Goal: Task Accomplishment & Management: Manage account settings

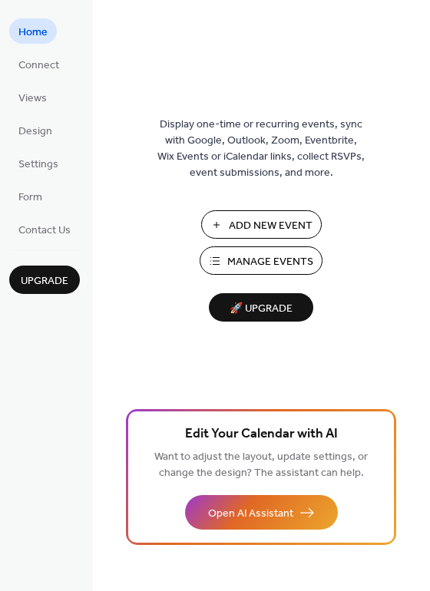
click at [274, 256] on span "Manage Events" at bounding box center [270, 262] width 86 height 16
click at [254, 262] on span "Manage Events" at bounding box center [270, 262] width 86 height 16
click at [260, 262] on span "Manage Events" at bounding box center [270, 262] width 86 height 16
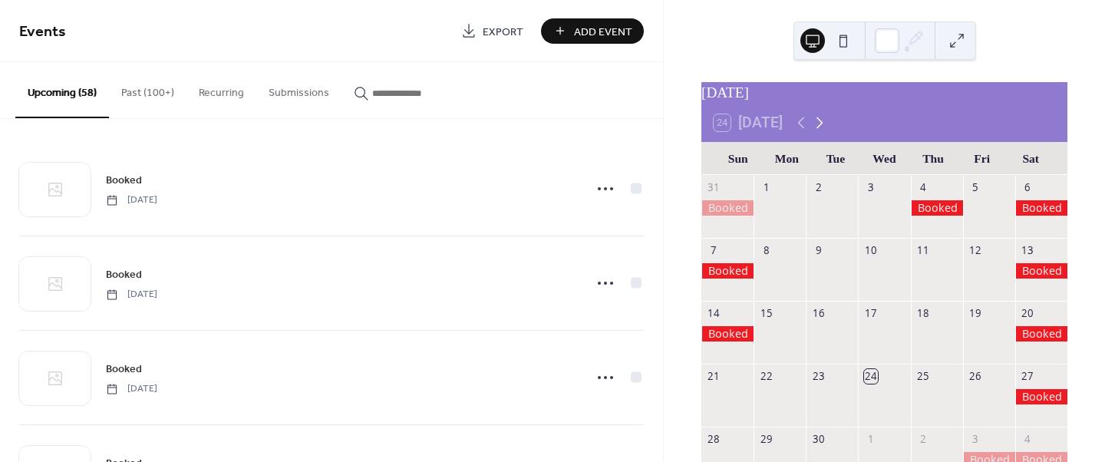
click at [821, 130] on icon at bounding box center [819, 123] width 18 height 18
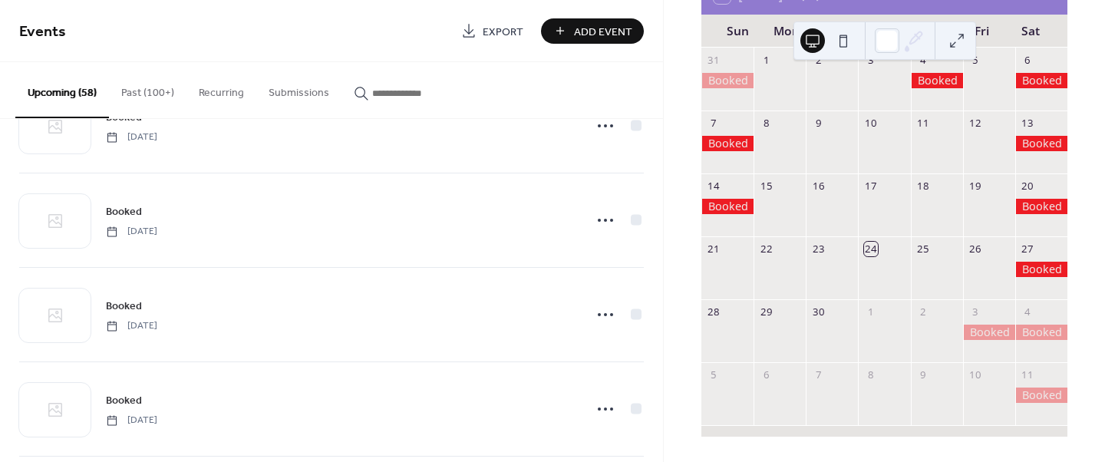
scroll to position [529, 0]
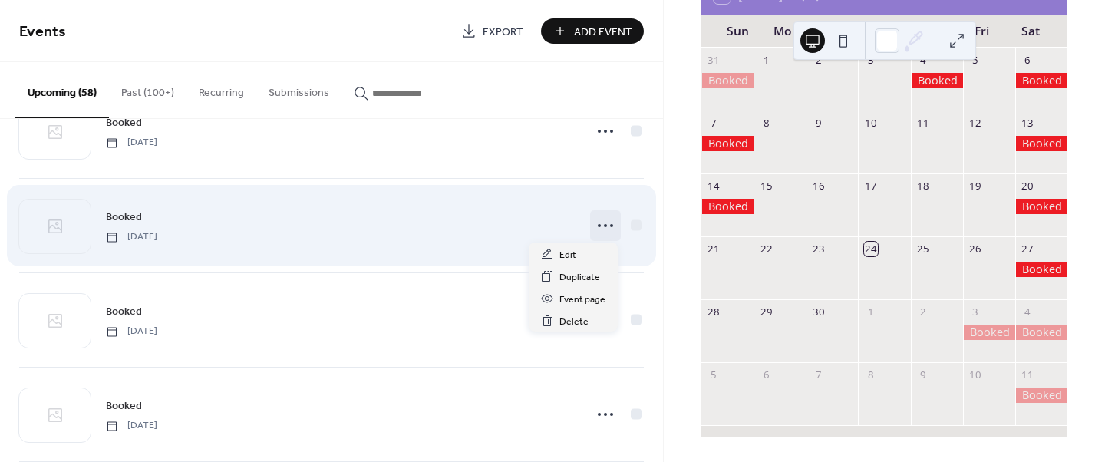
click at [598, 225] on circle at bounding box center [599, 225] width 3 height 3
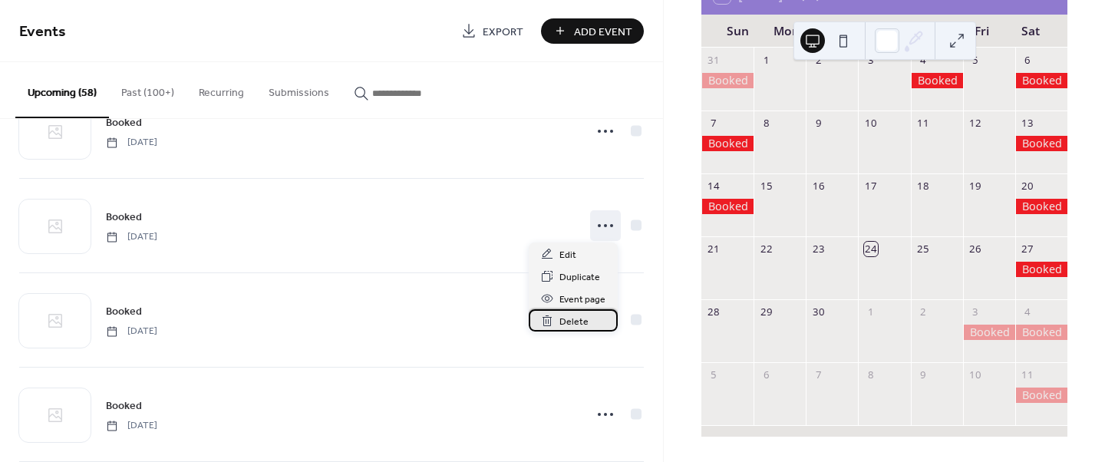
click at [566, 322] on span "Delete" at bounding box center [573, 322] width 29 height 16
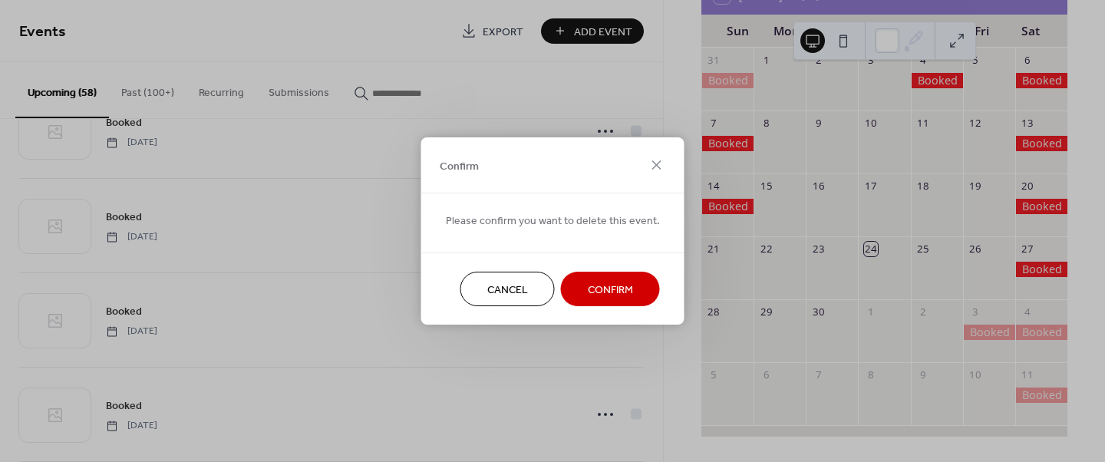
click at [599, 282] on span "Confirm" at bounding box center [610, 290] width 45 height 16
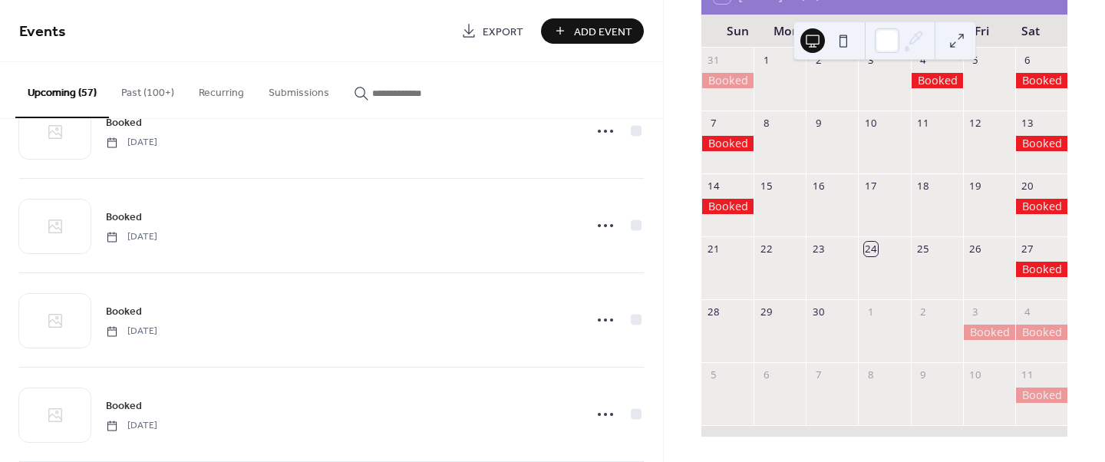
click at [846, 40] on button at bounding box center [843, 40] width 25 height 25
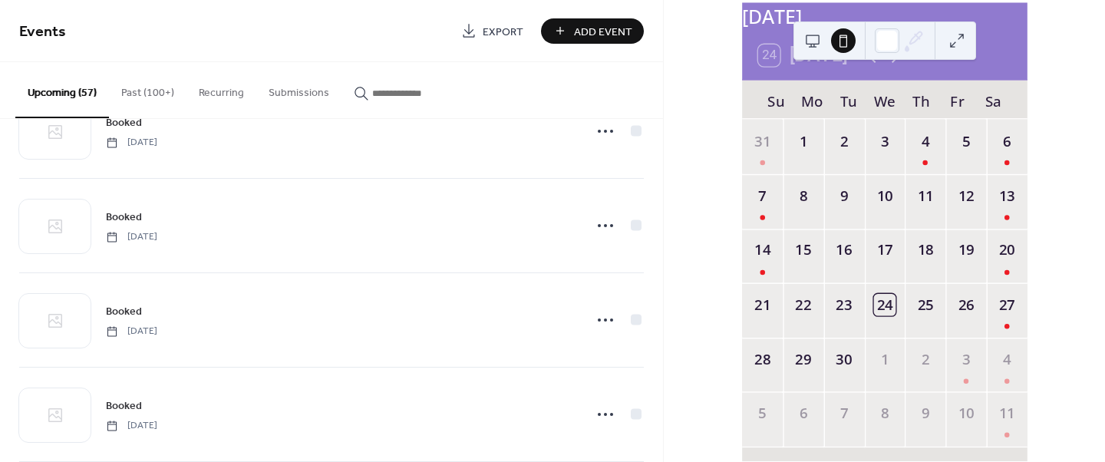
scroll to position [91, 0]
click at [817, 40] on button at bounding box center [812, 40] width 25 height 25
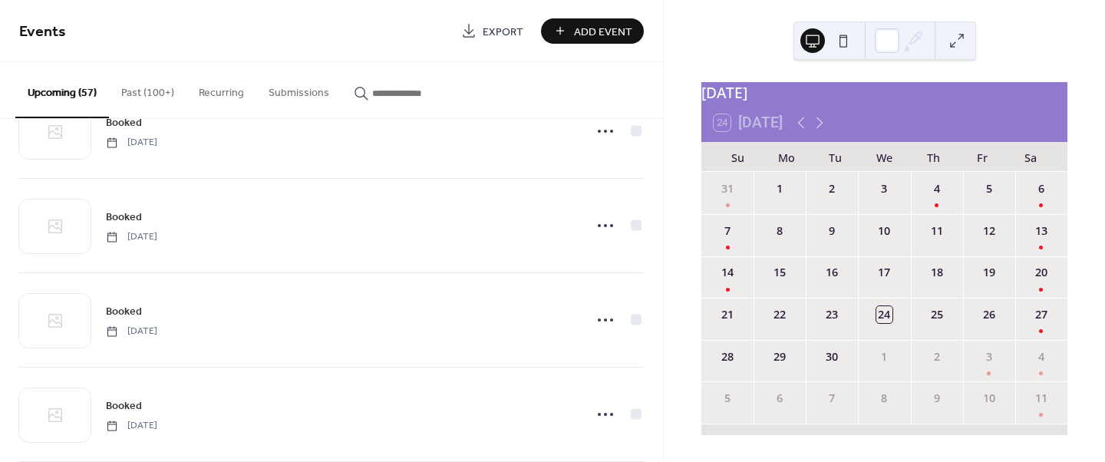
scroll to position [8, 0]
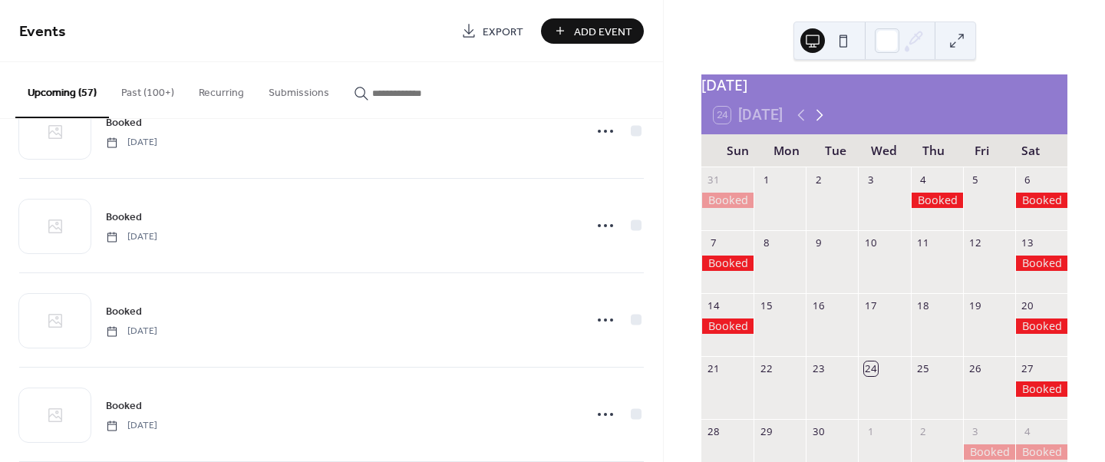
click at [817, 121] on icon at bounding box center [819, 115] width 18 height 18
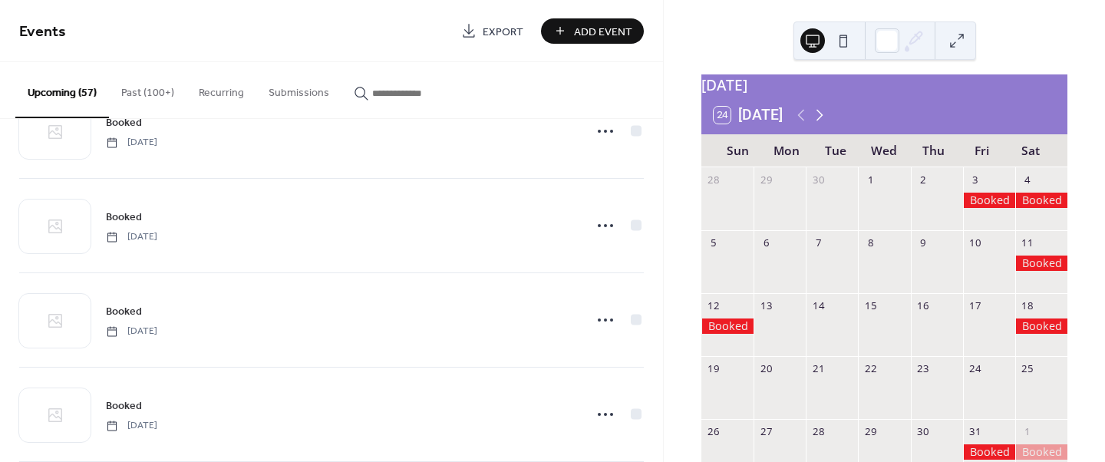
click at [818, 121] on icon at bounding box center [819, 115] width 18 height 18
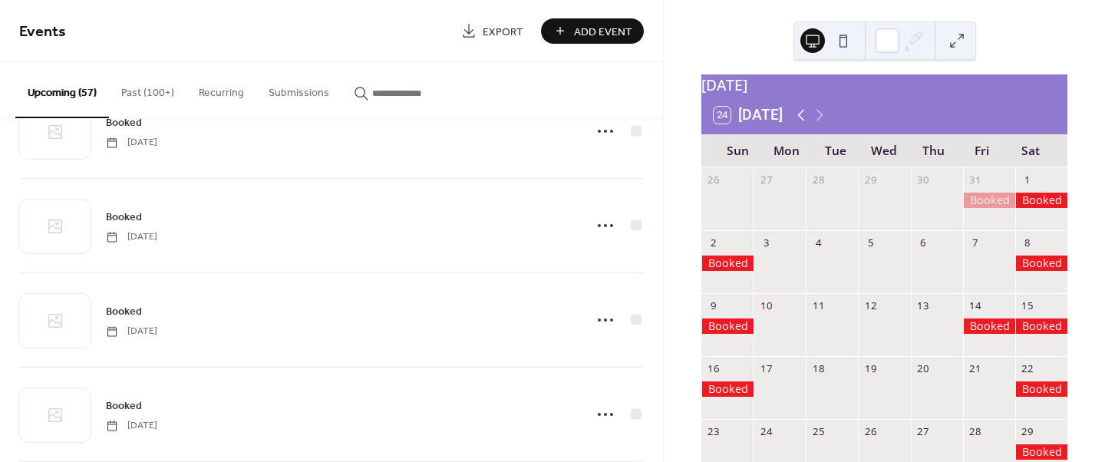
click at [795, 124] on icon at bounding box center [801, 115] width 18 height 18
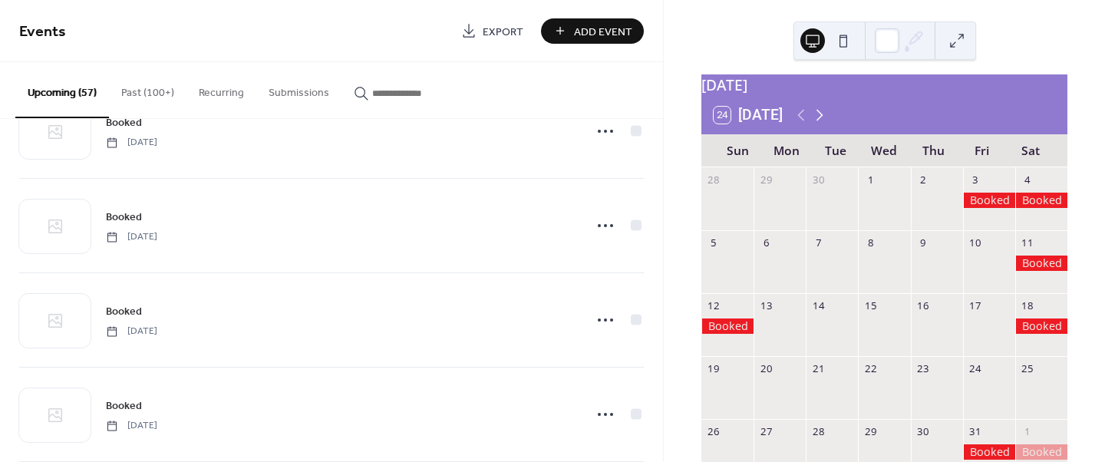
click at [820, 124] on icon at bounding box center [819, 115] width 18 height 18
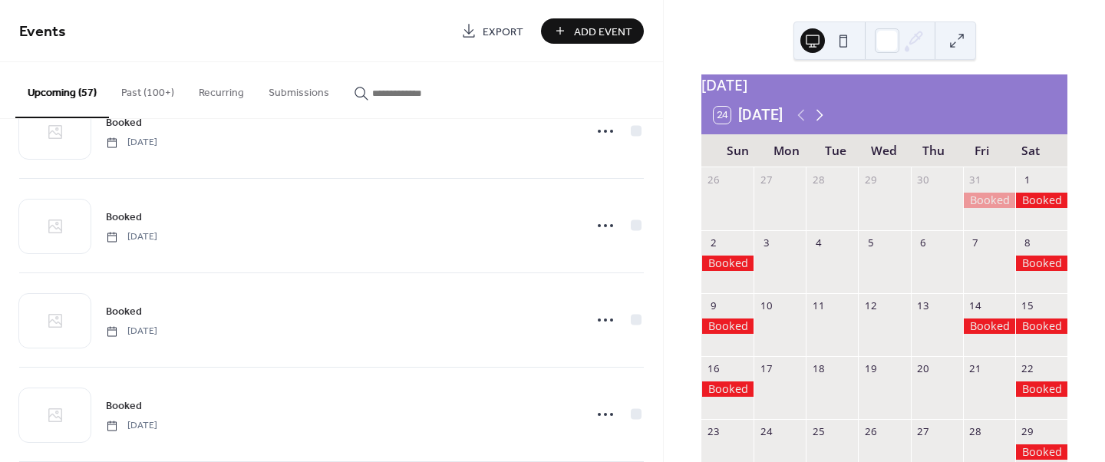
click at [822, 124] on icon at bounding box center [819, 115] width 18 height 18
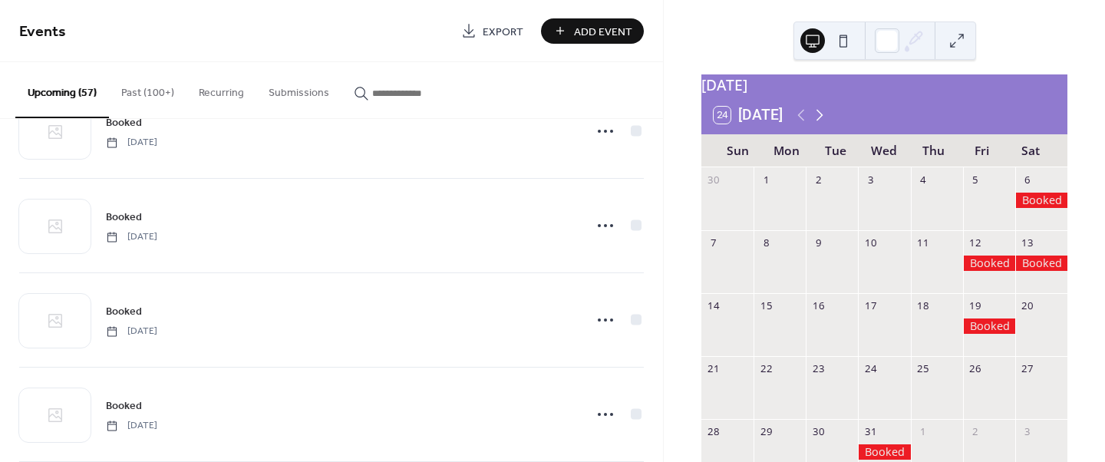
click at [823, 124] on icon at bounding box center [819, 115] width 18 height 18
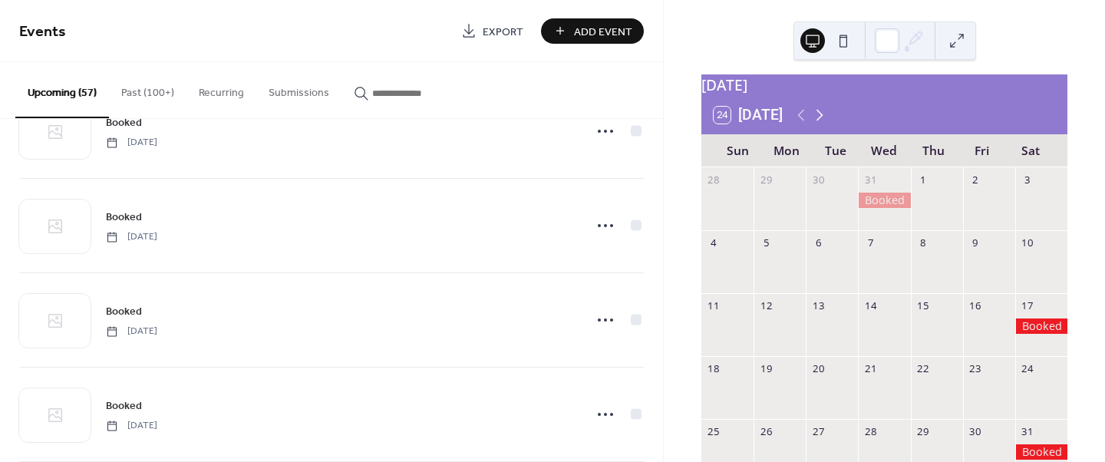
click at [823, 124] on icon at bounding box center [819, 115] width 18 height 18
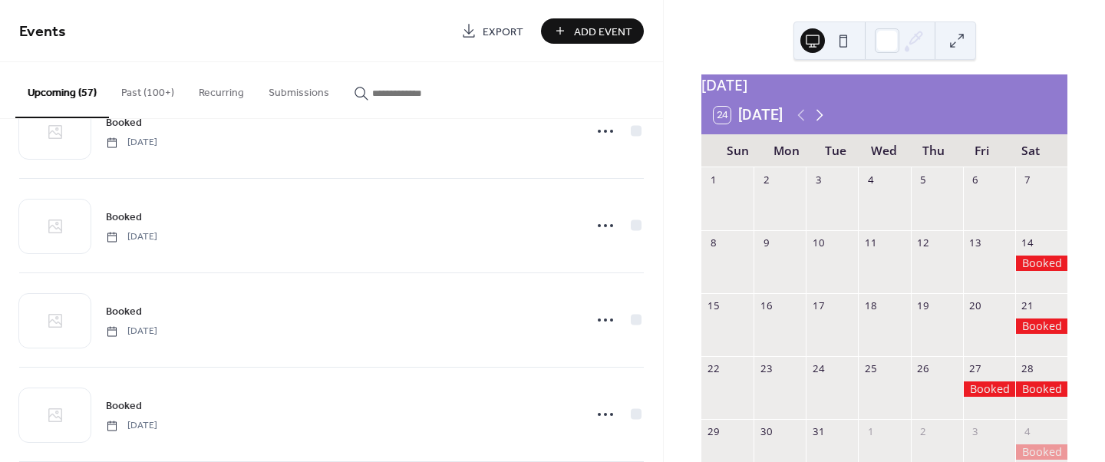
click at [823, 124] on icon at bounding box center [819, 115] width 18 height 18
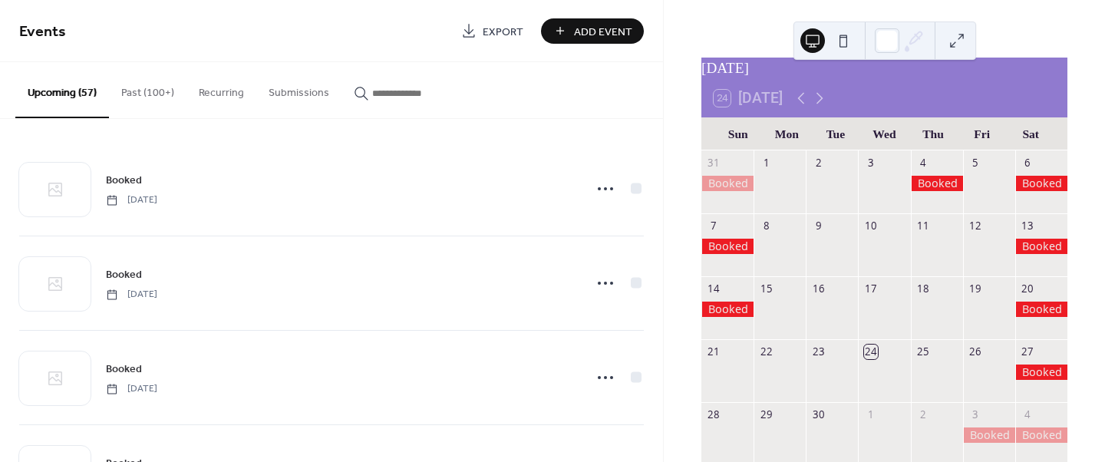
scroll to position [23, 0]
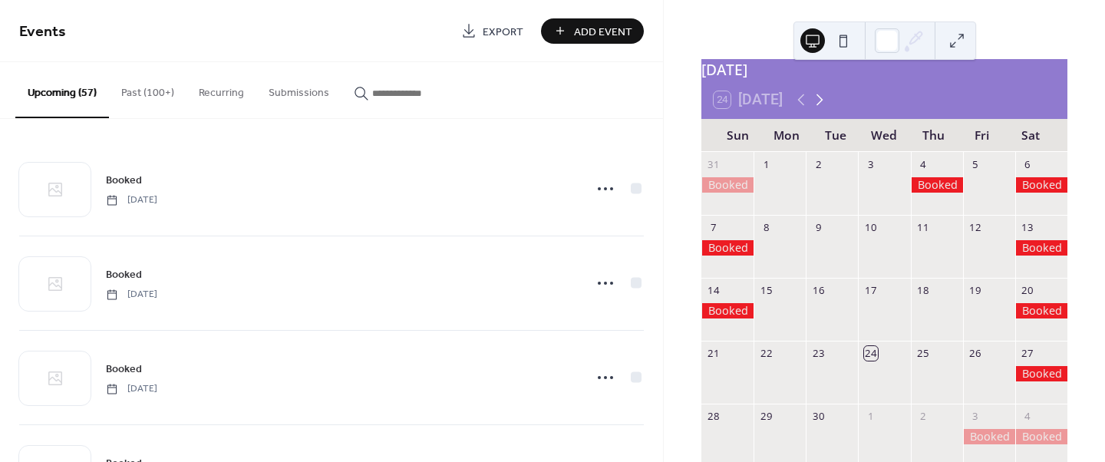
click at [816, 109] on icon at bounding box center [819, 100] width 18 height 18
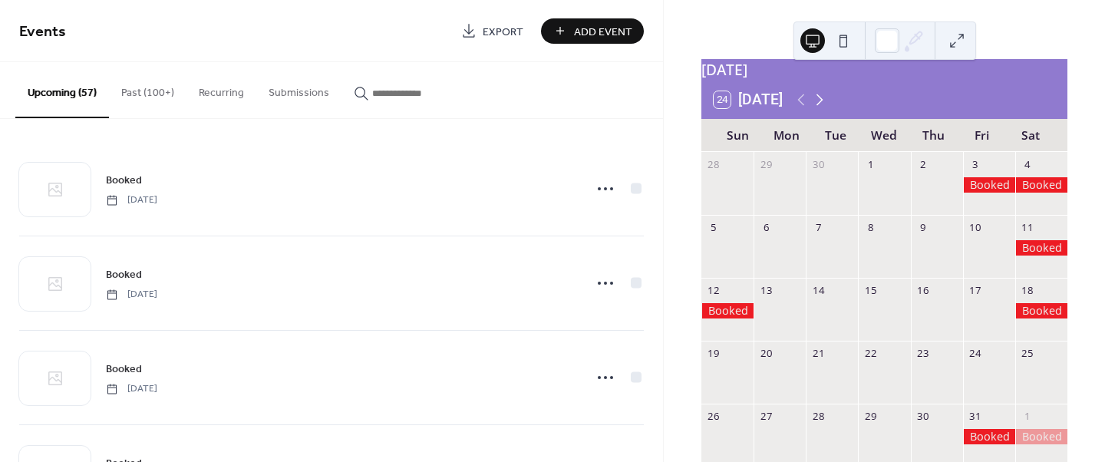
click at [816, 109] on icon at bounding box center [819, 100] width 18 height 18
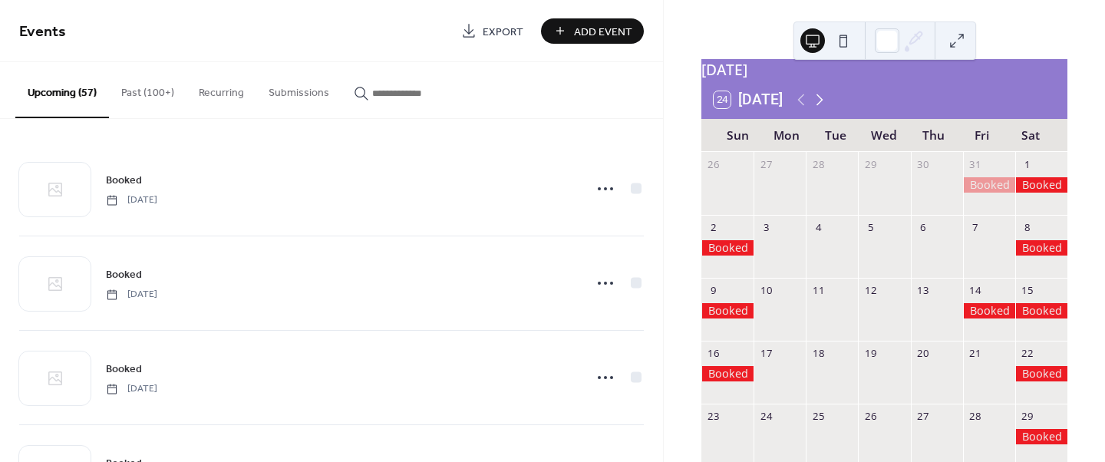
click at [816, 109] on icon at bounding box center [819, 100] width 18 height 18
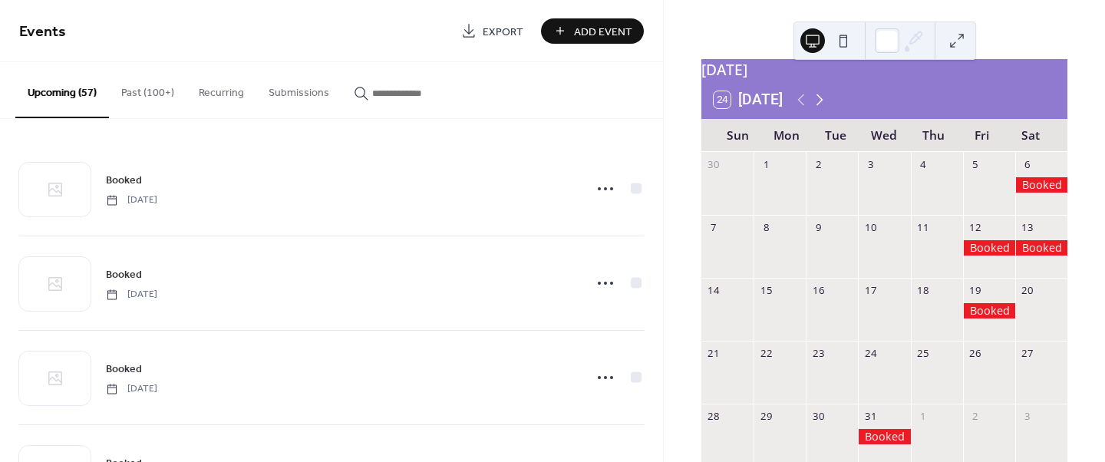
click at [816, 109] on icon at bounding box center [819, 100] width 18 height 18
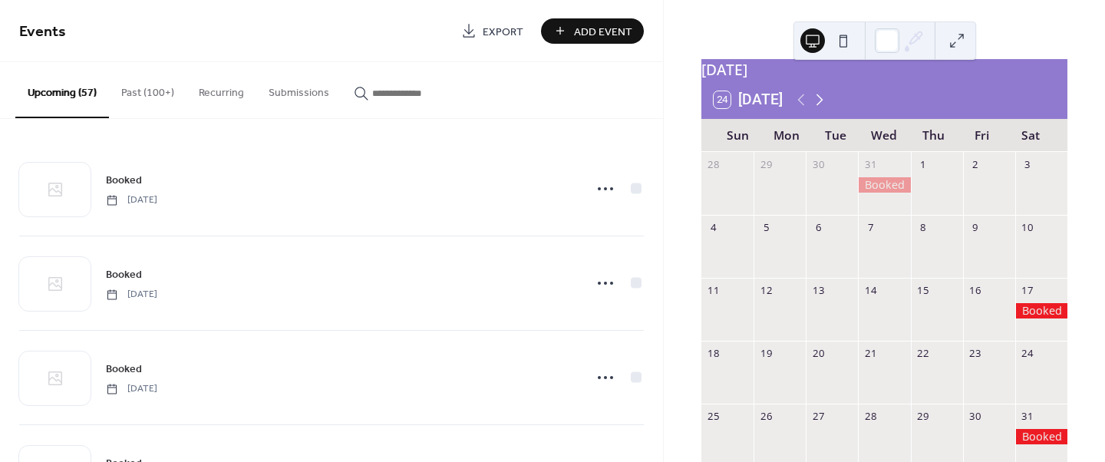
click at [816, 109] on icon at bounding box center [819, 100] width 18 height 18
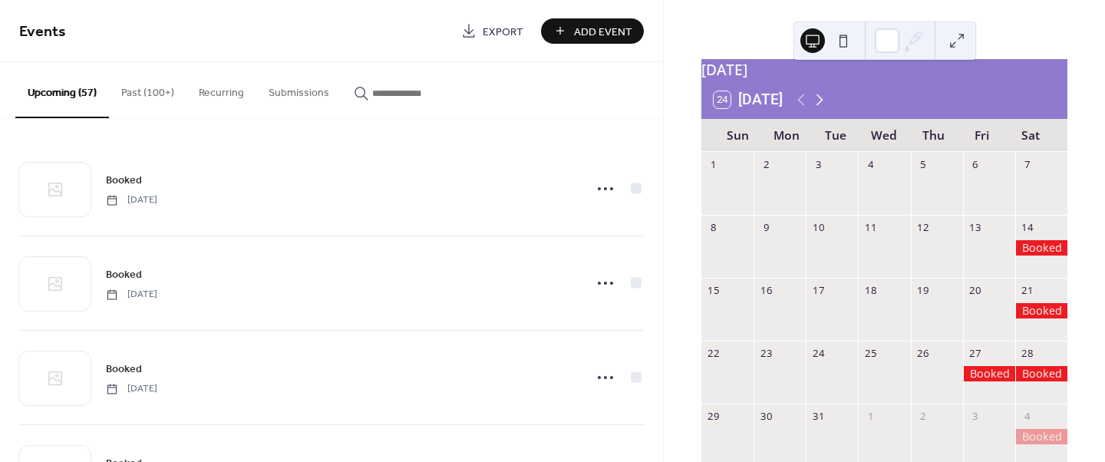
click at [816, 109] on icon at bounding box center [819, 100] width 18 height 18
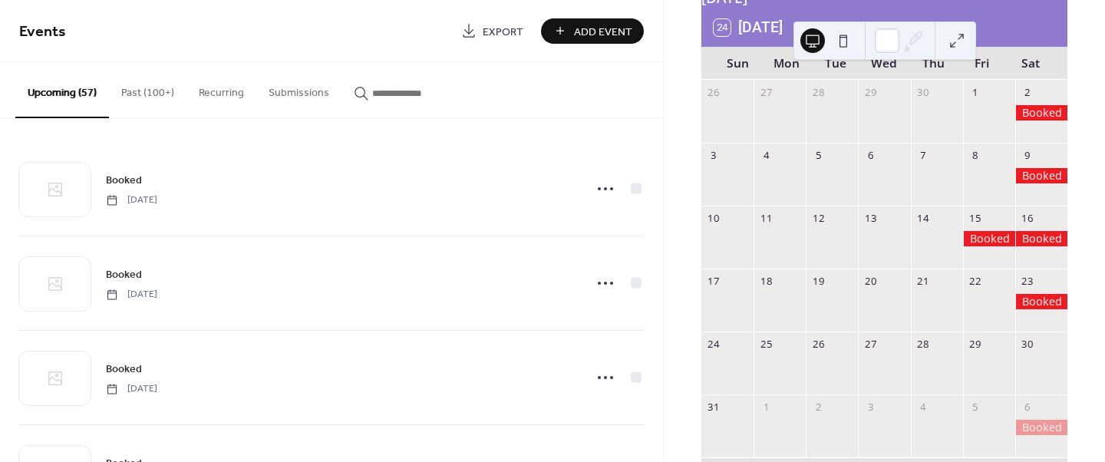
scroll to position [115, 0]
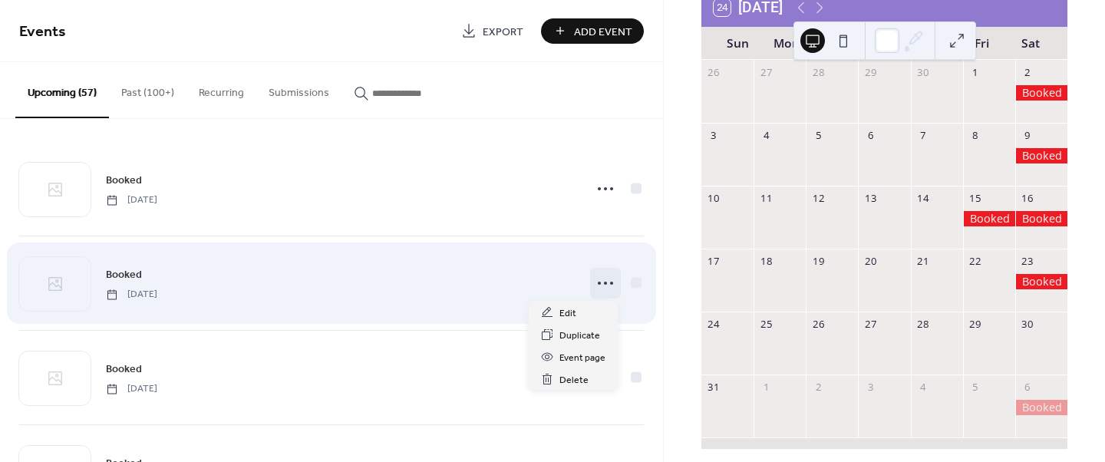
click at [605, 285] on icon at bounding box center [605, 283] width 25 height 25
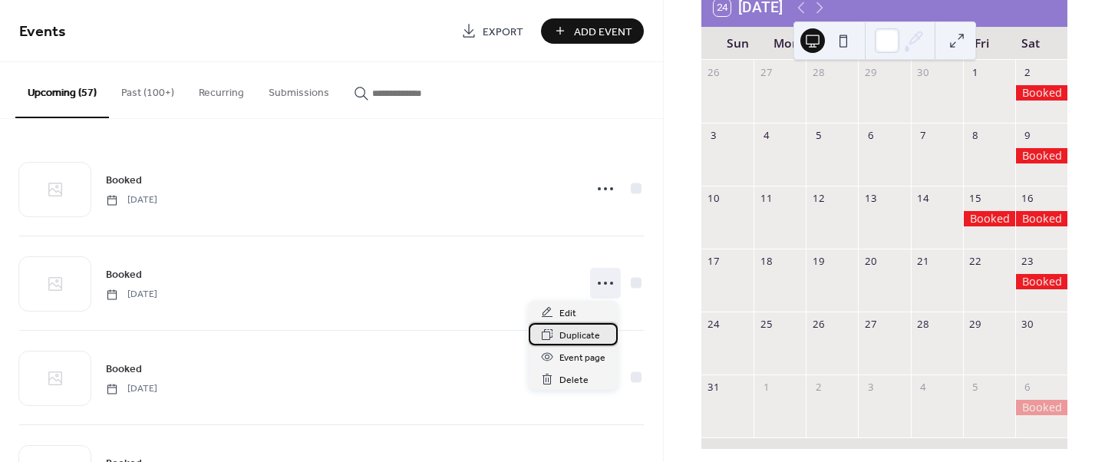
click at [580, 335] on span "Duplicate" at bounding box center [579, 336] width 41 height 16
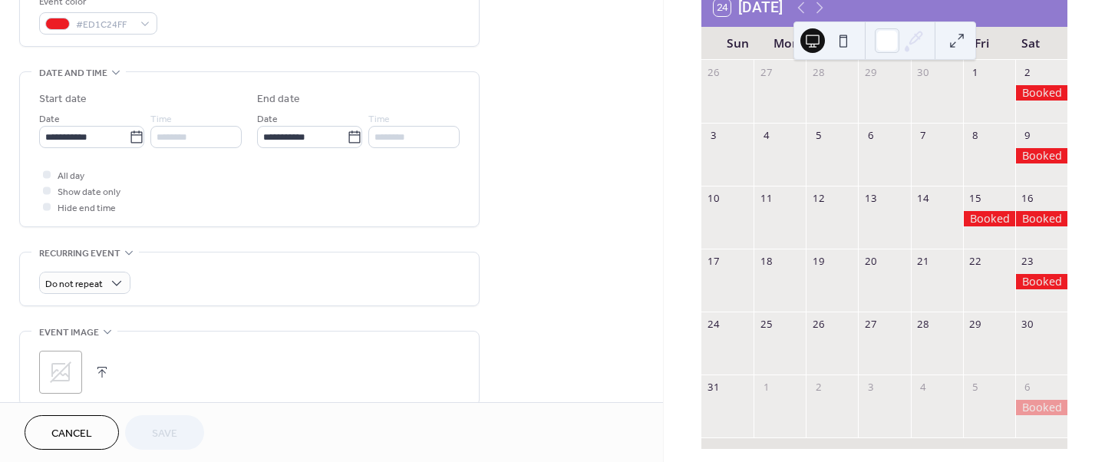
scroll to position [421, 0]
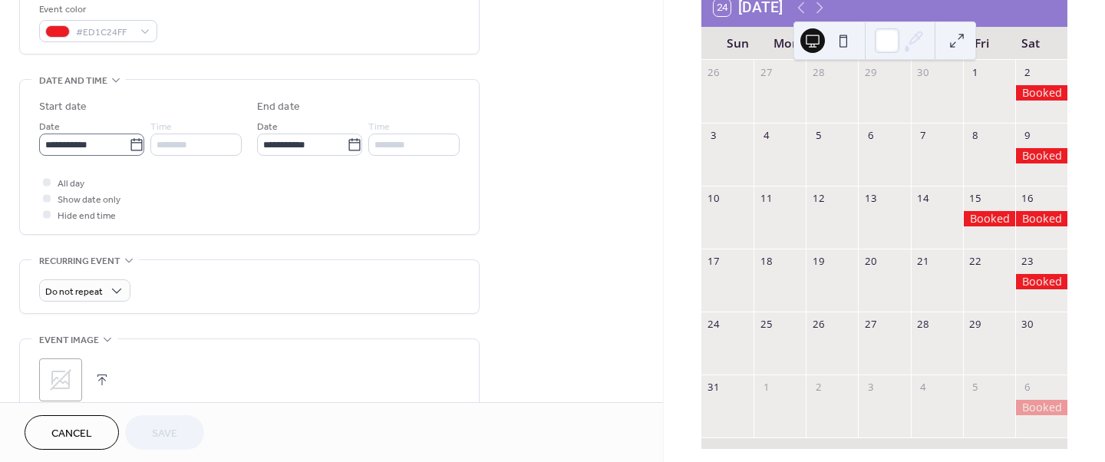
click at [143, 143] on label "**********" at bounding box center [91, 145] width 105 height 22
click at [129, 143] on input "**********" at bounding box center [84, 145] width 90 height 22
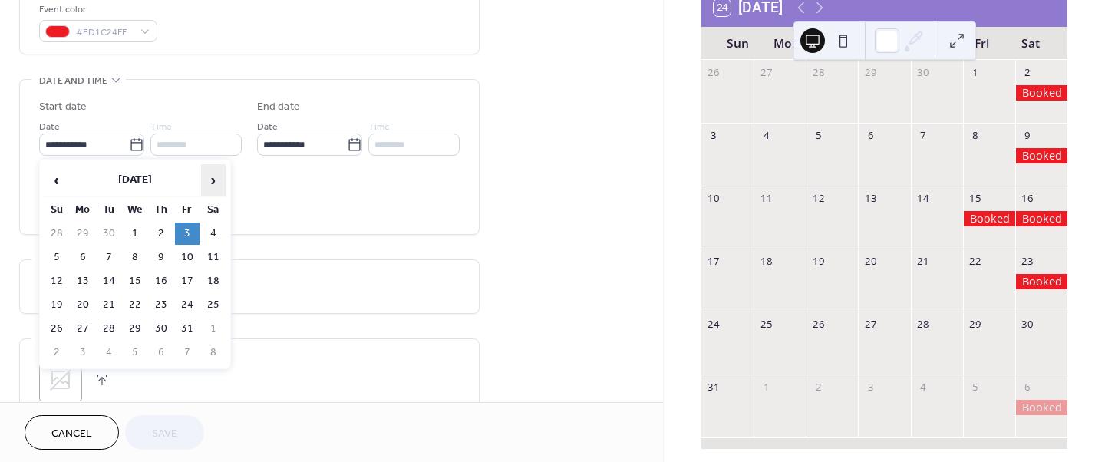
click at [206, 175] on span "›" at bounding box center [213, 180] width 23 height 31
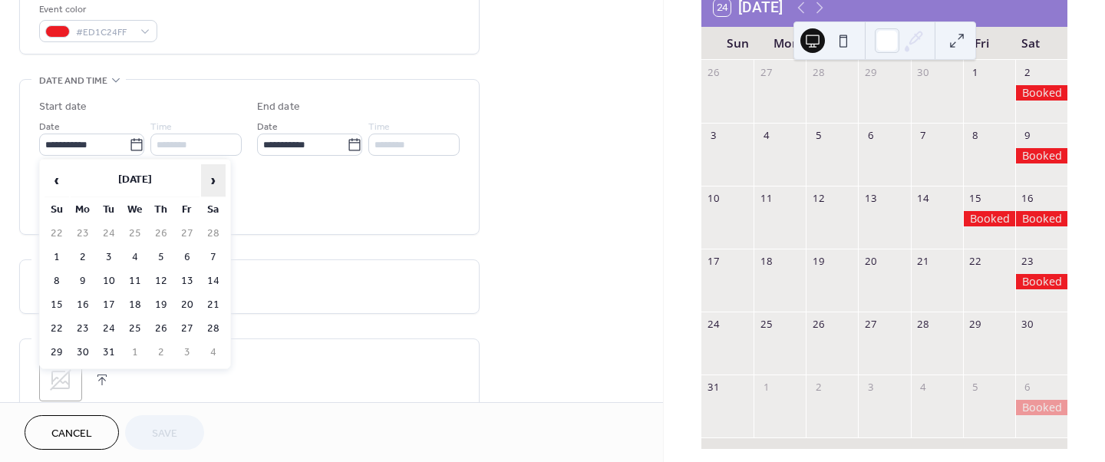
click at [206, 176] on span "›" at bounding box center [213, 180] width 23 height 31
click at [207, 176] on span "›" at bounding box center [213, 180] width 23 height 31
click at [212, 328] on td "30" at bounding box center [213, 329] width 25 height 22
type input "**********"
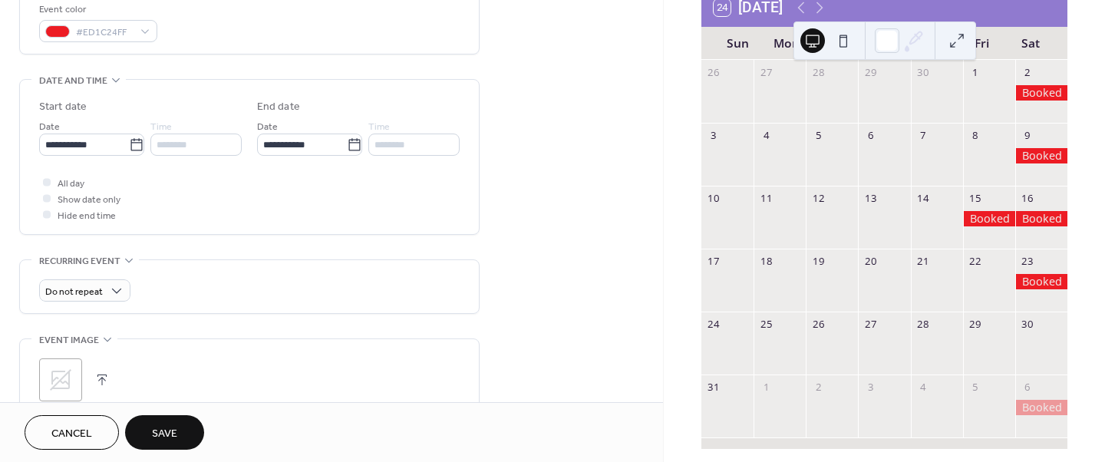
click at [170, 428] on span "Save" at bounding box center [164, 434] width 25 height 16
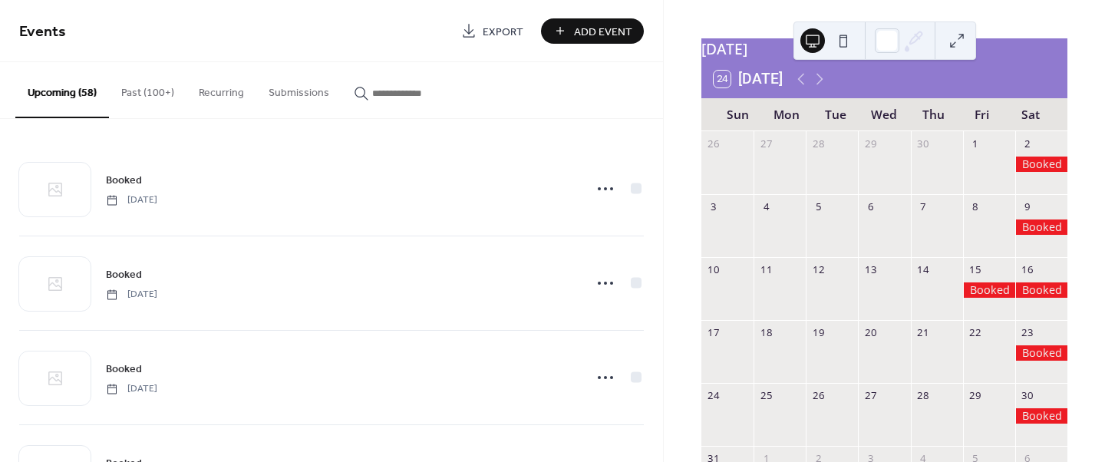
scroll to position [38, 0]
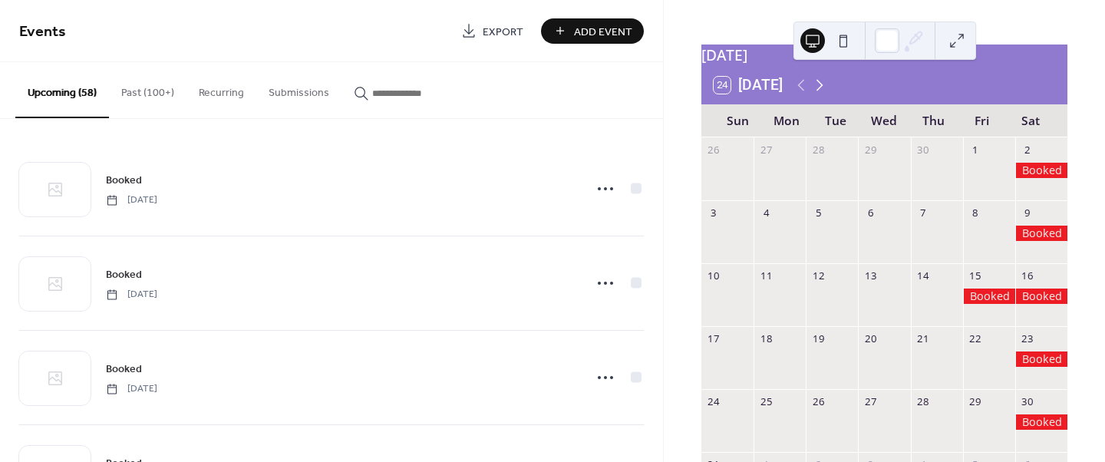
click at [817, 94] on icon at bounding box center [819, 85] width 18 height 18
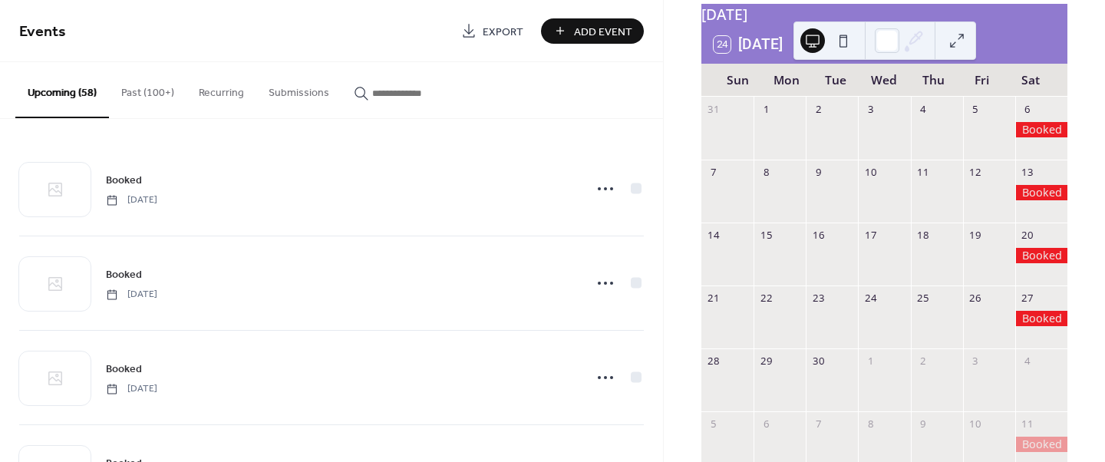
scroll to position [84, 0]
